Goal: Task Accomplishment & Management: Use online tool/utility

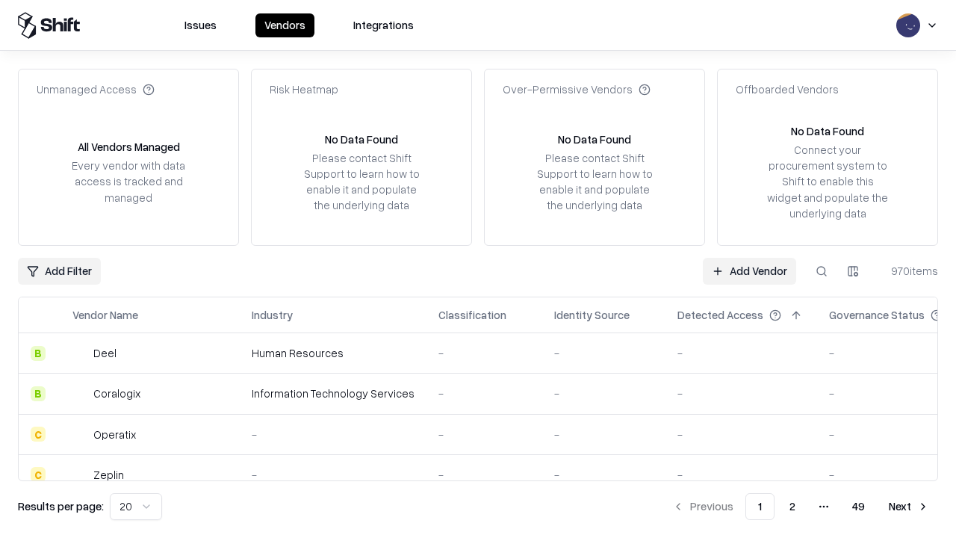
click at [749, 270] on link "Add Vendor" at bounding box center [749, 271] width 93 height 27
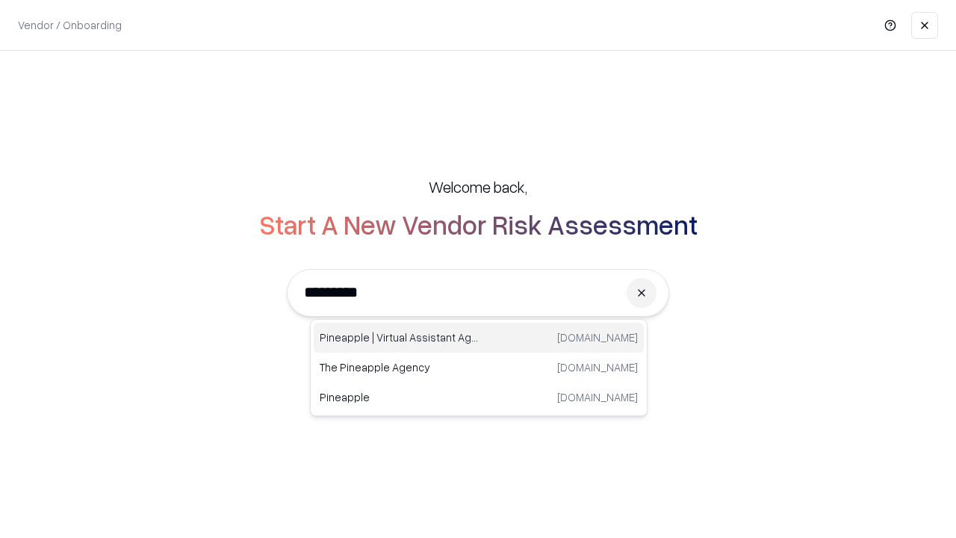
click at [479, 338] on div "Pineapple | Virtual Assistant Agency [DOMAIN_NAME]" at bounding box center [479, 338] width 330 height 30
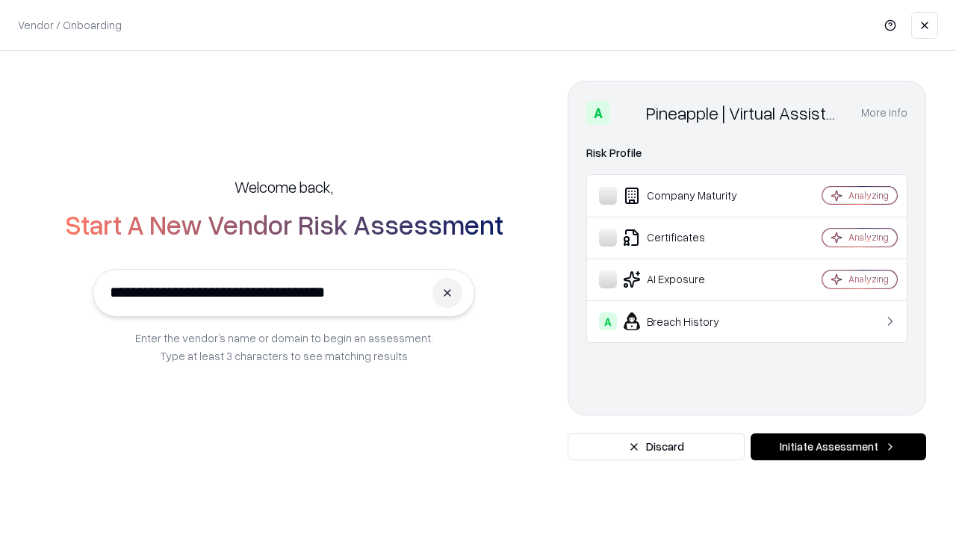
type input "**********"
click at [838, 447] on button "Initiate Assessment" at bounding box center [839, 446] width 176 height 27
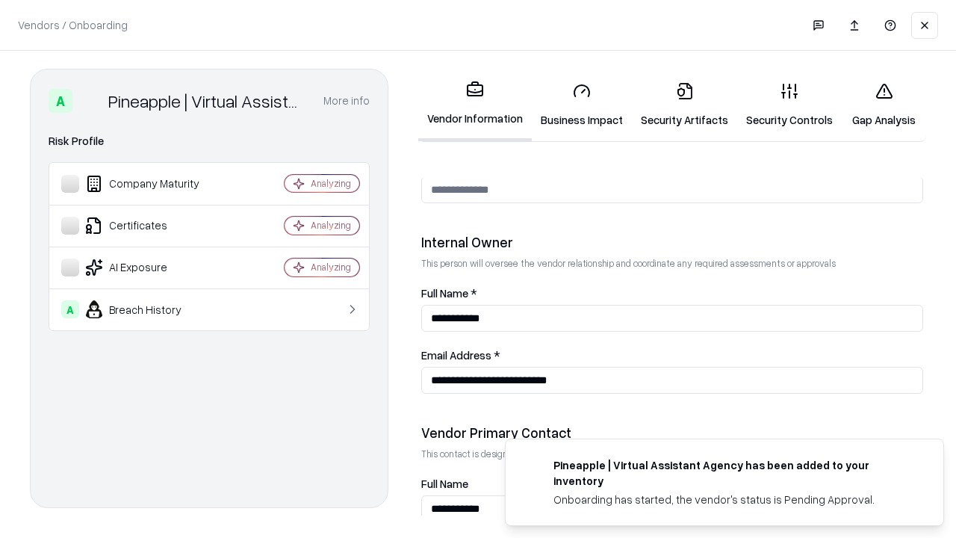
scroll to position [774, 0]
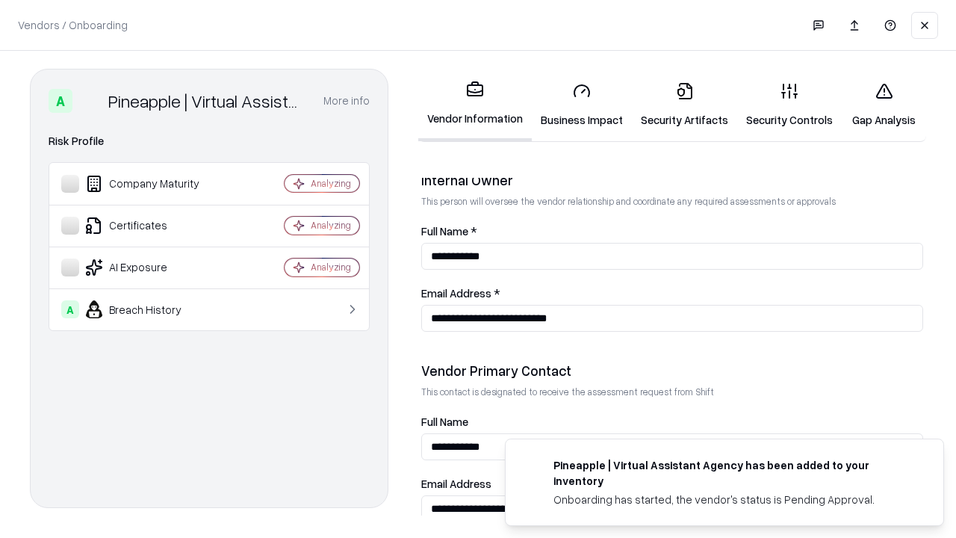
click at [582, 105] on link "Business Impact" at bounding box center [582, 104] width 100 height 69
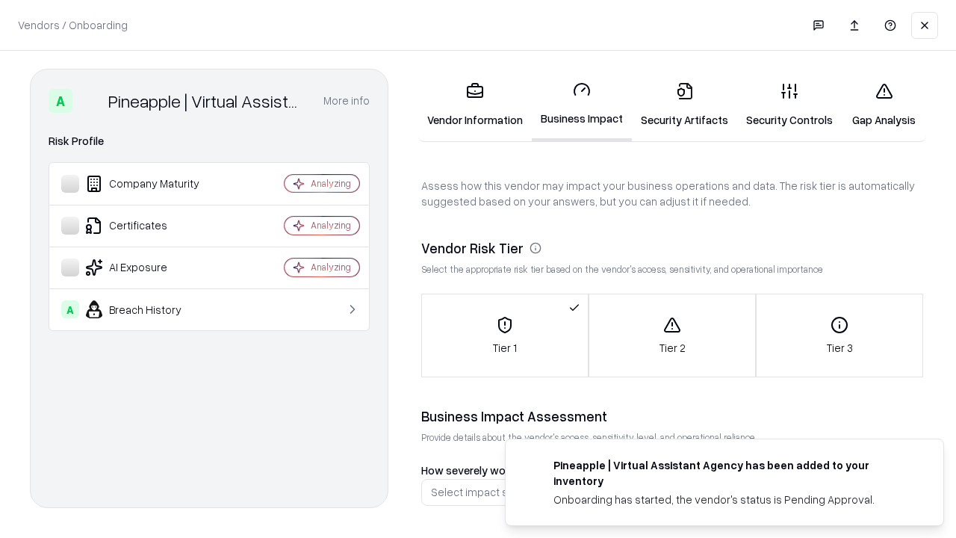
click at [884, 105] on link "Gap Analysis" at bounding box center [884, 104] width 84 height 69
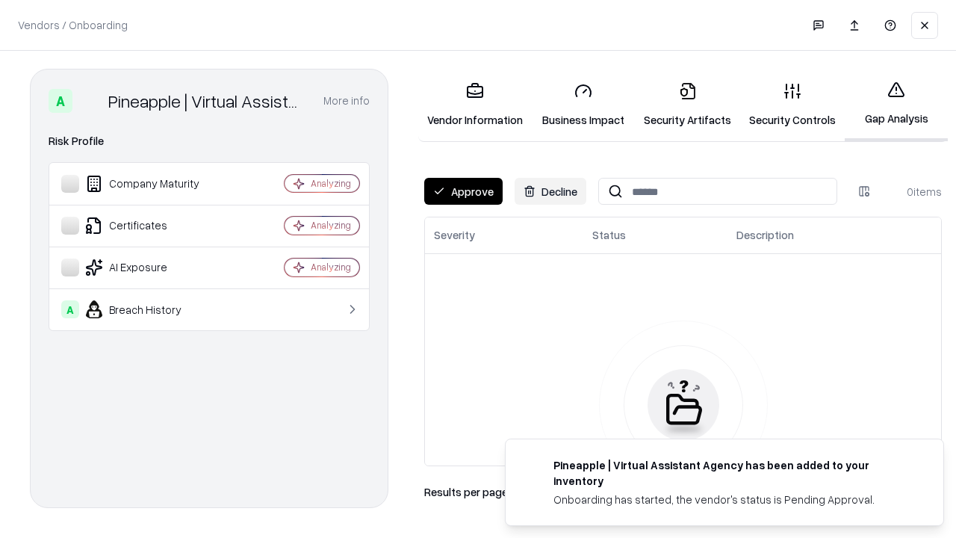
click at [463, 191] on button "Approve" at bounding box center [463, 191] width 78 height 27
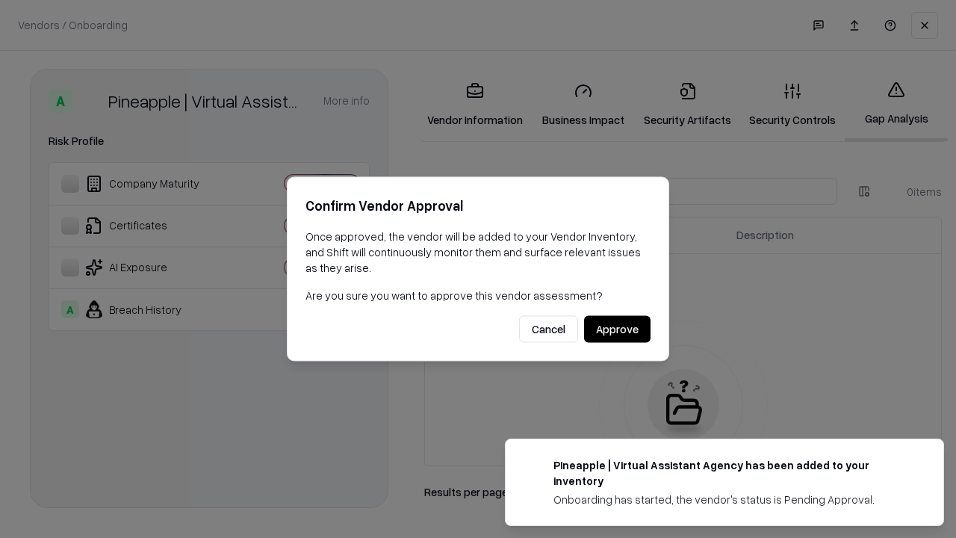
click at [617, 329] on button "Approve" at bounding box center [617, 329] width 66 height 27
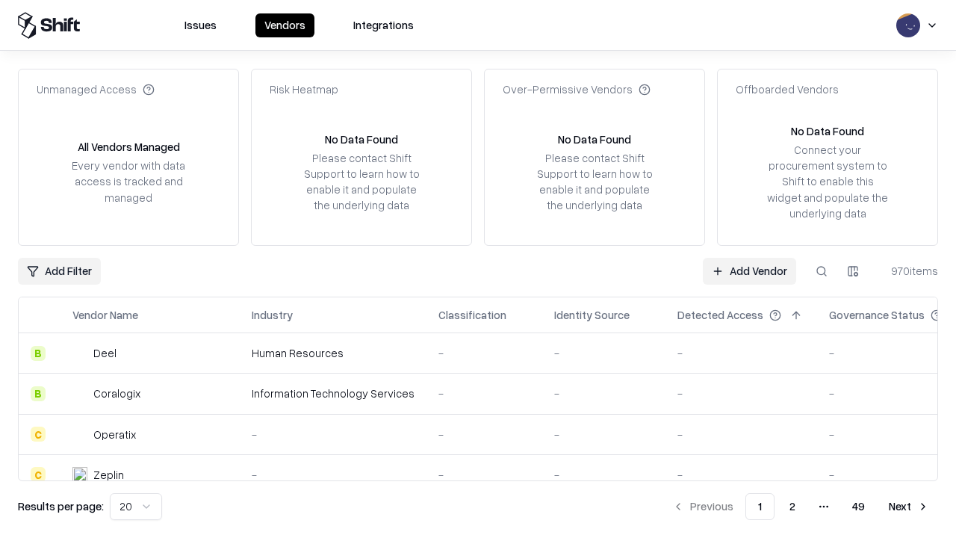
type input "**********"
click at [749, 270] on link "Add Vendor" at bounding box center [749, 271] width 93 height 27
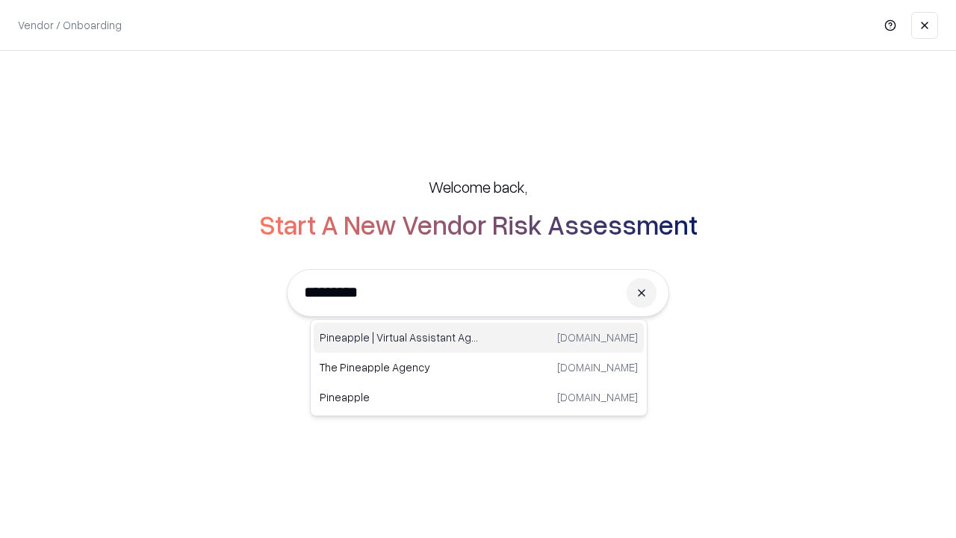
click at [479, 338] on div "Pineapple | Virtual Assistant Agency [DOMAIN_NAME]" at bounding box center [479, 338] width 330 height 30
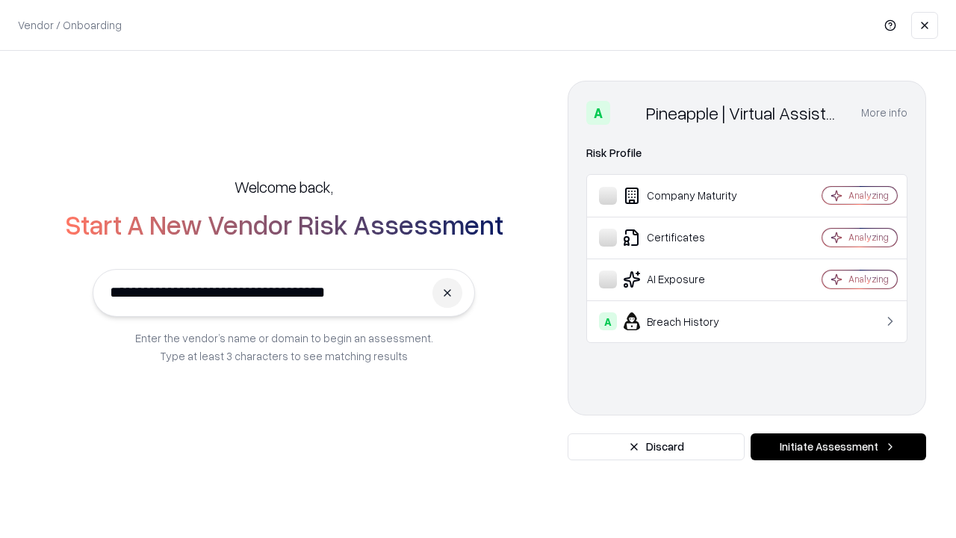
type input "**********"
click at [838, 447] on button "Initiate Assessment" at bounding box center [839, 446] width 176 height 27
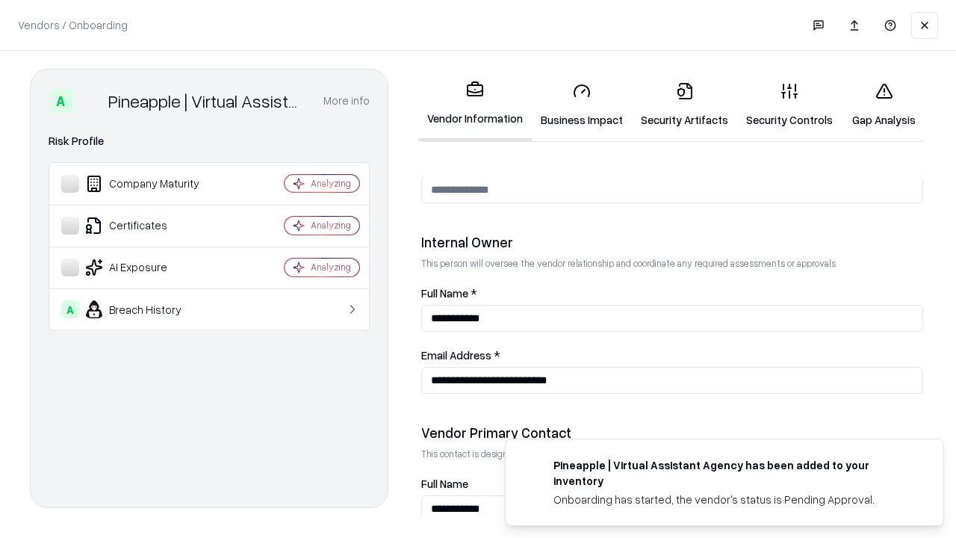
scroll to position [774, 0]
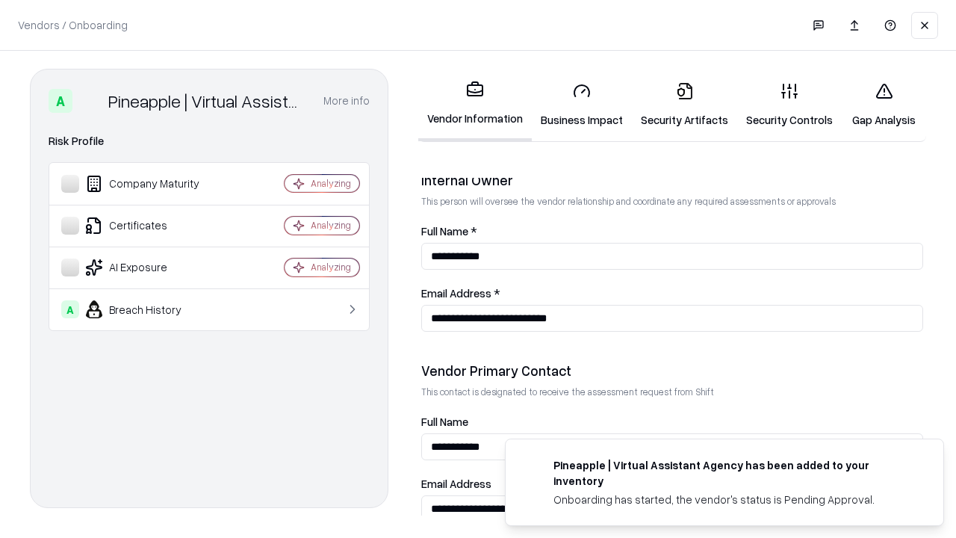
click at [884, 105] on link "Gap Analysis" at bounding box center [884, 104] width 84 height 69
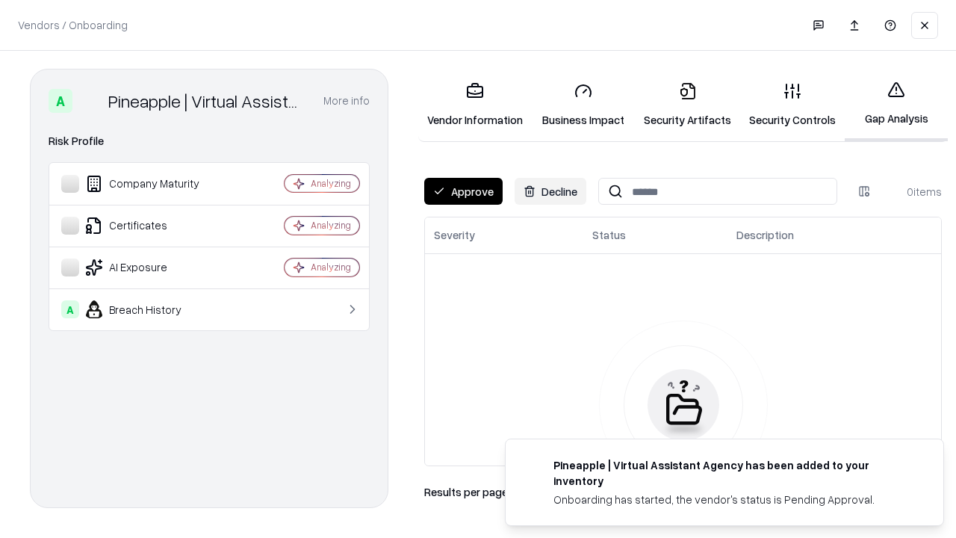
click at [463, 191] on button "Approve" at bounding box center [463, 191] width 78 height 27
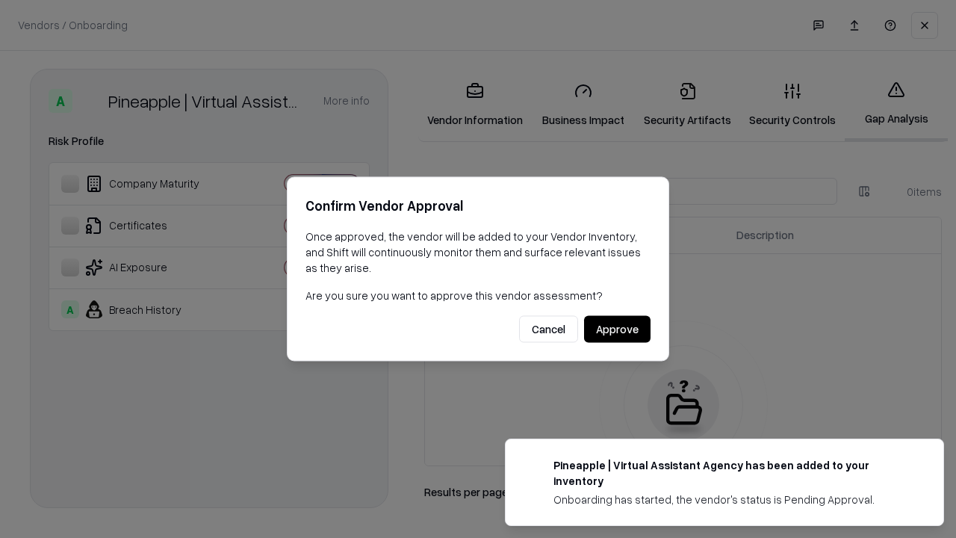
click at [617, 329] on button "Approve" at bounding box center [617, 329] width 66 height 27
